Goal: Check status: Check status

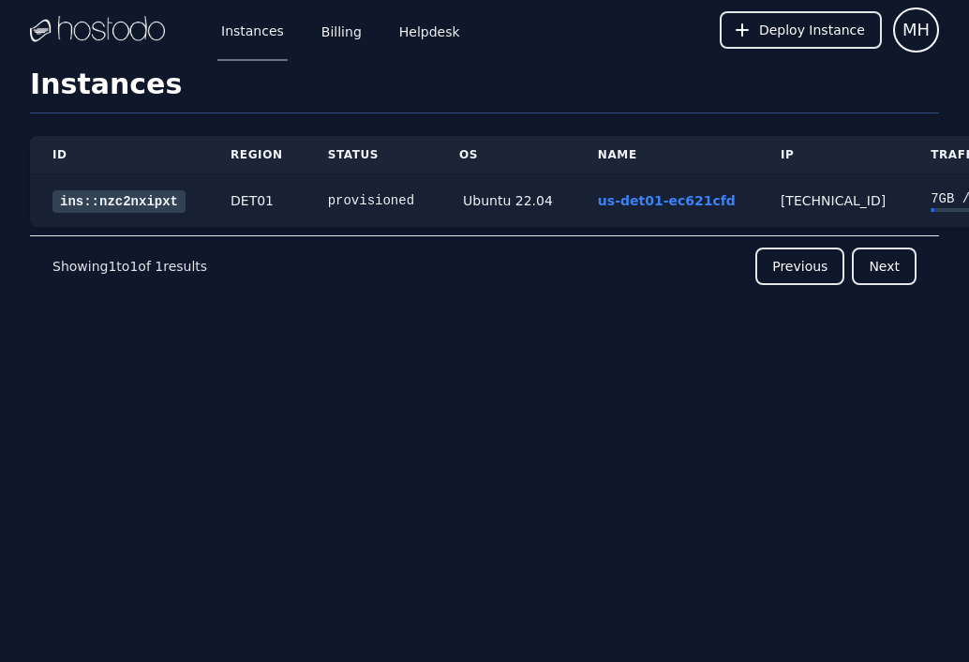
click at [274, 202] on td "DET01" at bounding box center [256, 200] width 97 height 53
click at [908, 192] on td "7 GB / 4096 GB" at bounding box center [973, 200] width 131 height 53
click at [123, 197] on link "ins::nzc2nxipxt" at bounding box center [118, 201] width 133 height 22
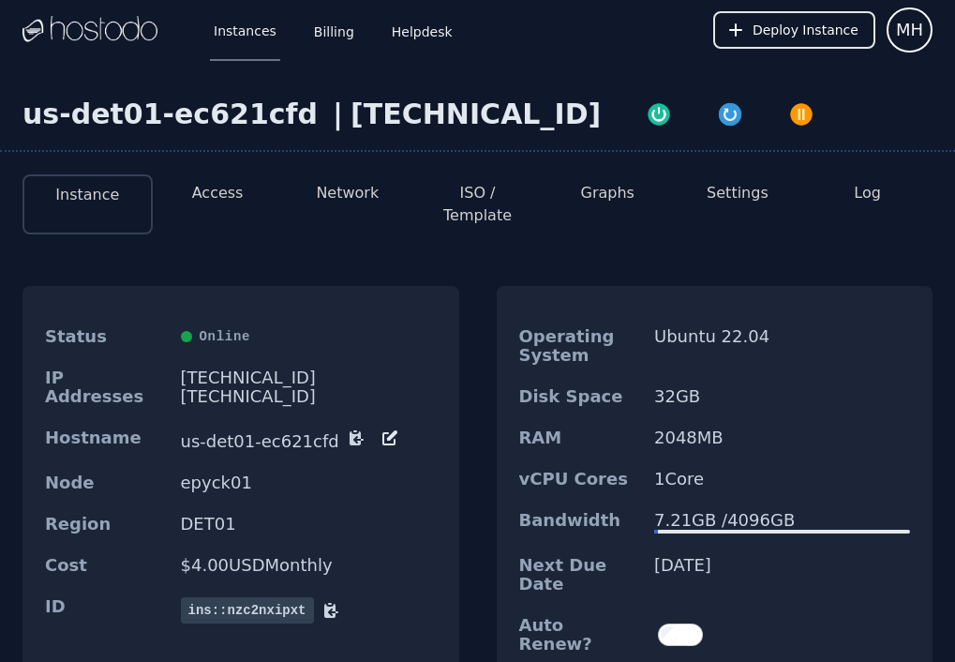
scroll to position [94, 0]
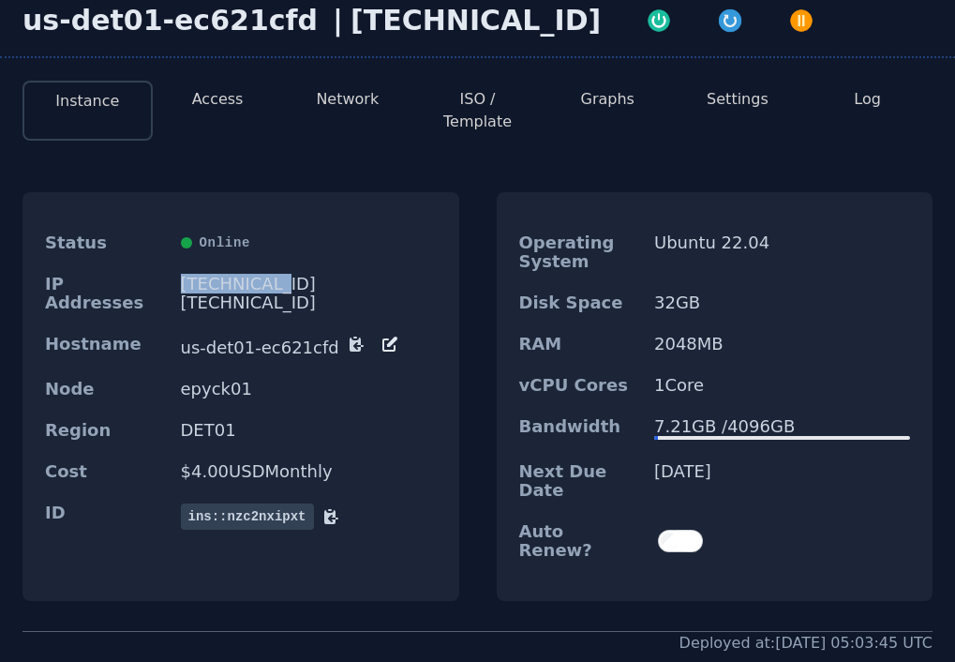
drag, startPoint x: 183, startPoint y: 261, endPoint x: 273, endPoint y: 261, distance: 90.0
click at [273, 263] on div "IP Addresses [TECHNICAL_ID] [TECHNICAL_ID]" at bounding box center [240, 293] width 437 height 60
copy div "[TECHNICAL_ID]"
click at [396, 451] on div "Cost $ 4.00 USD Monthly" at bounding box center [240, 471] width 437 height 41
click at [229, 94] on button "Access" at bounding box center [218, 99] width 52 height 22
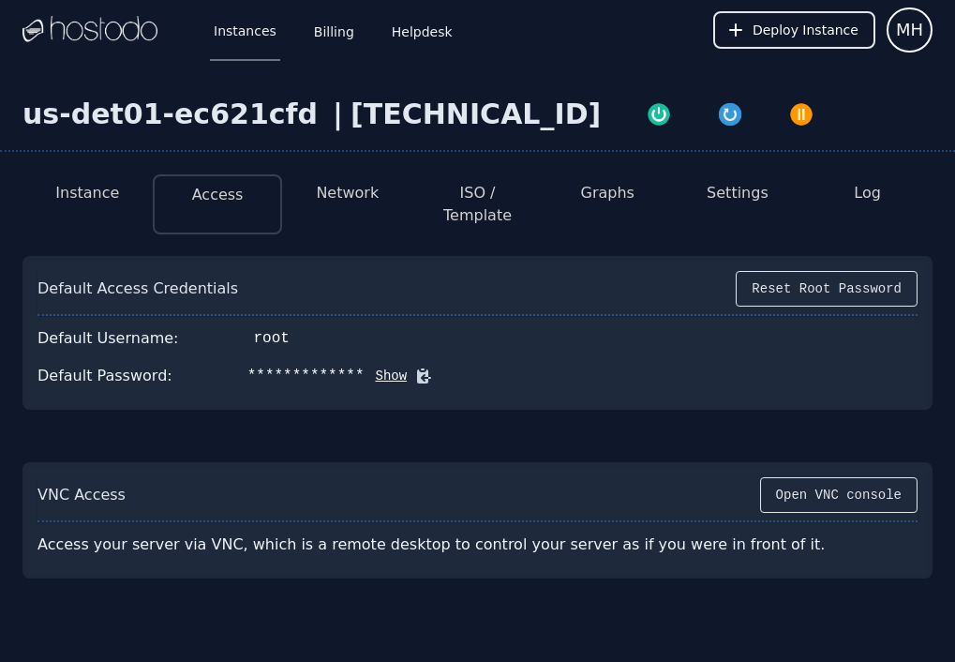
click at [417, 369] on icon at bounding box center [424, 376] width 14 height 14
